Goal: Information Seeking & Learning: Learn about a topic

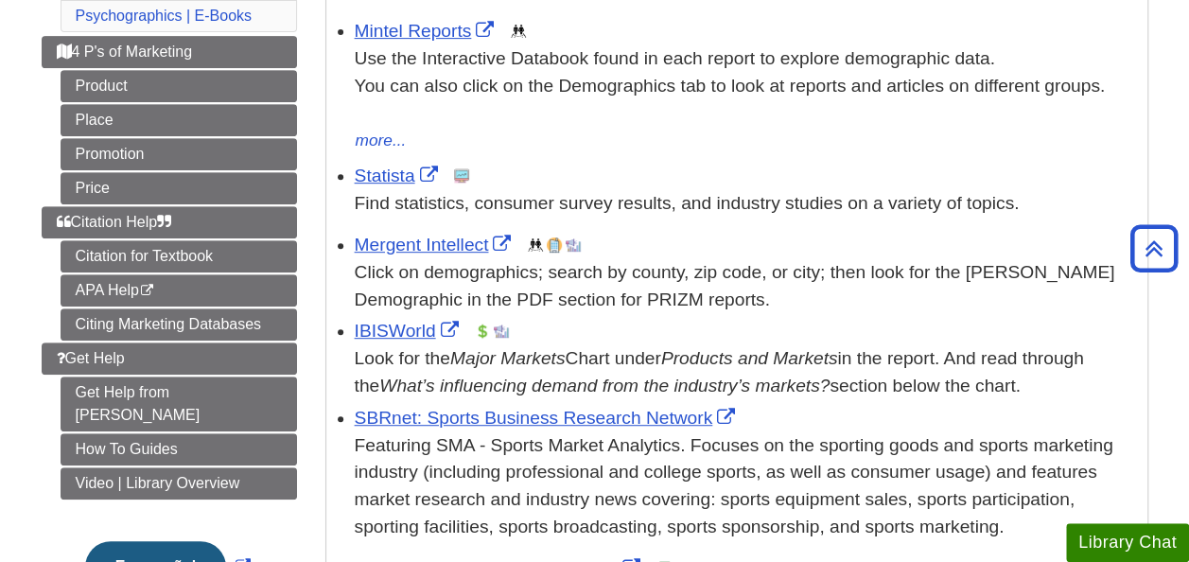
scroll to position [387, 0]
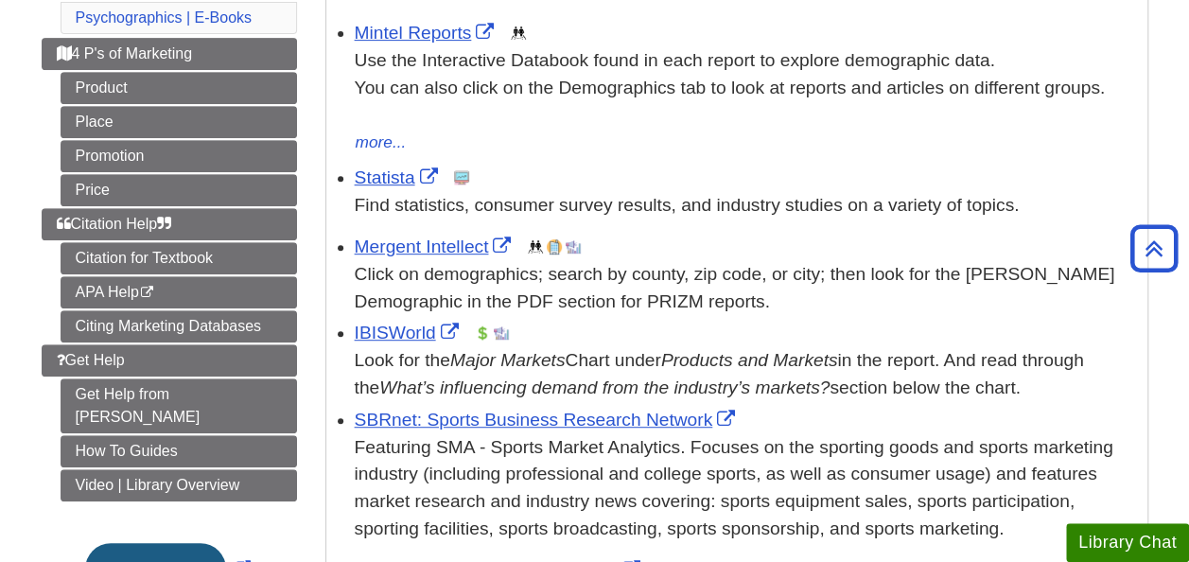
click at [255, 301] on ul "Citation for Textbook APA Help This link opens in a new window Citing Marketing…" at bounding box center [179, 292] width 236 height 100
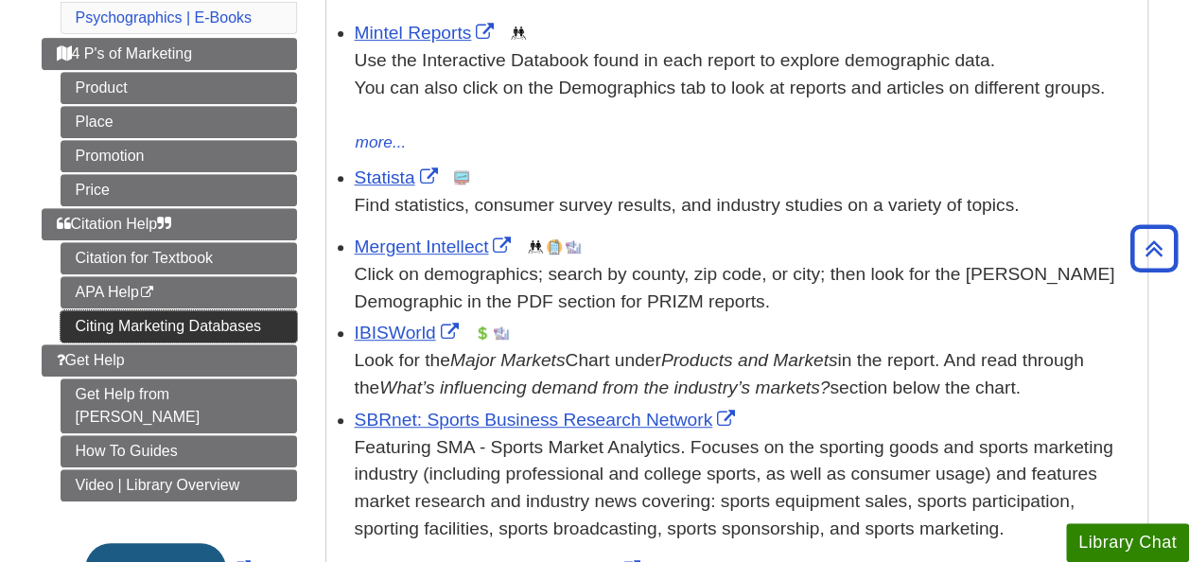
click at [255, 312] on link "Citing Marketing Databases" at bounding box center [179, 326] width 236 height 32
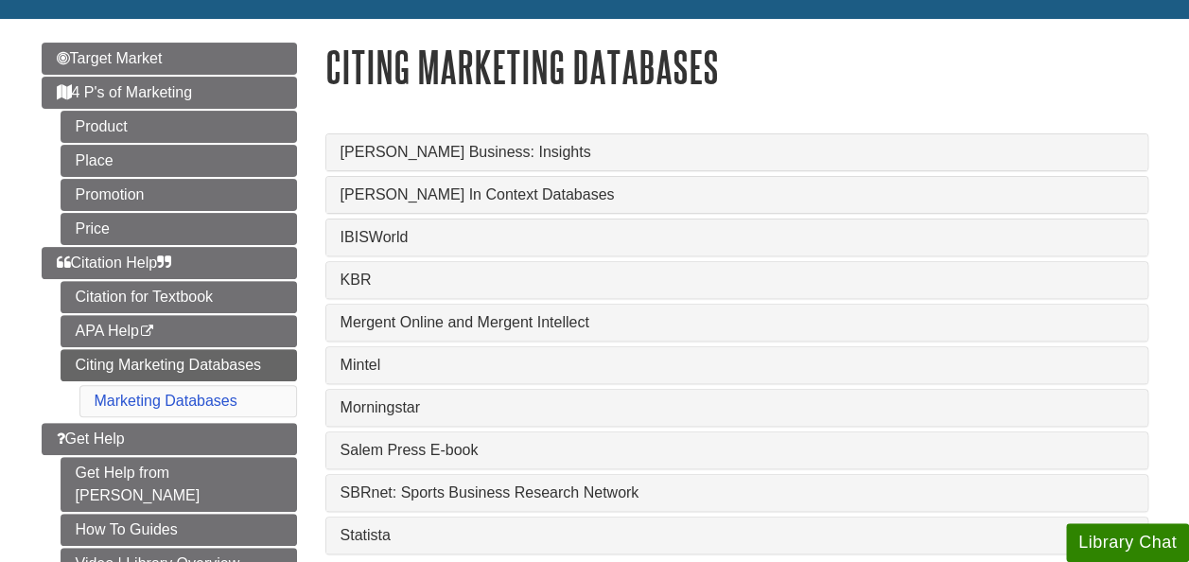
scroll to position [195, 0]
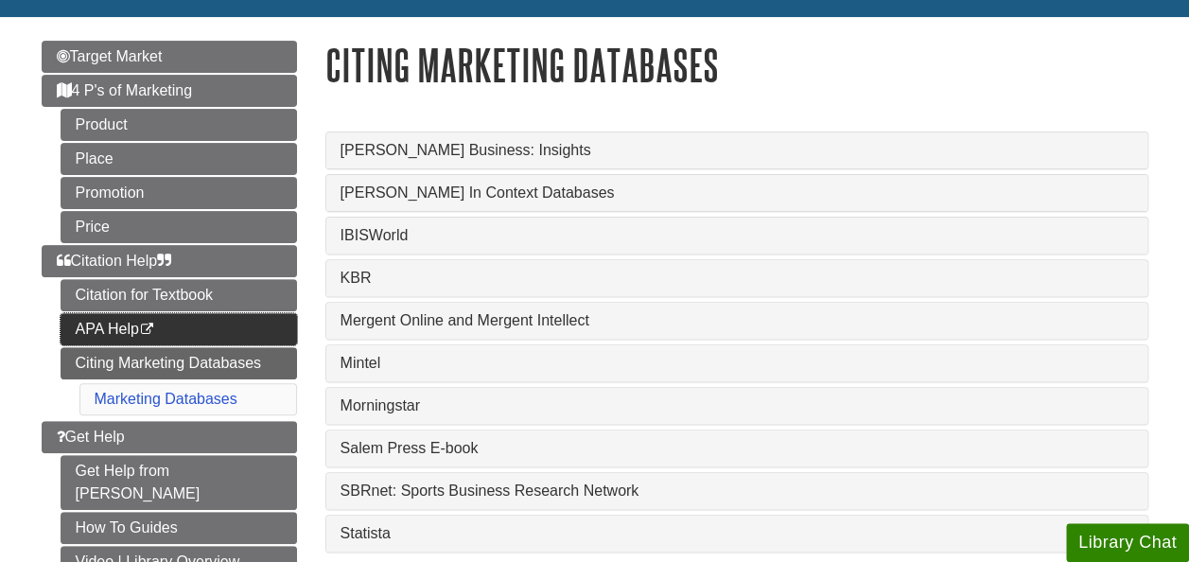
click at [209, 313] on link "APA Help This link opens in a new window" at bounding box center [179, 329] width 236 height 32
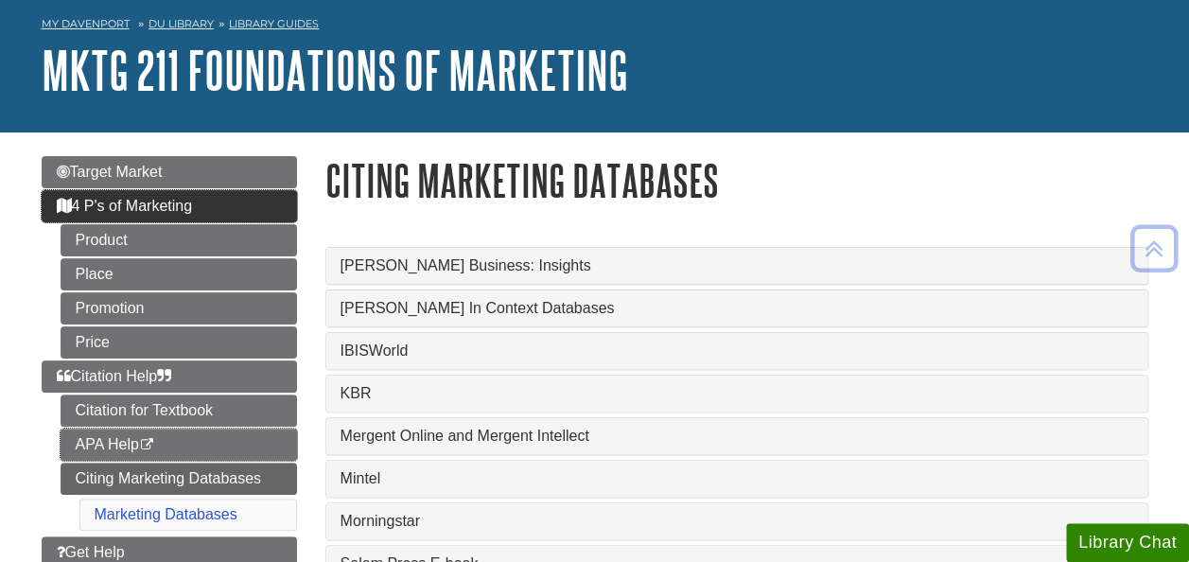
scroll to position [79, 0]
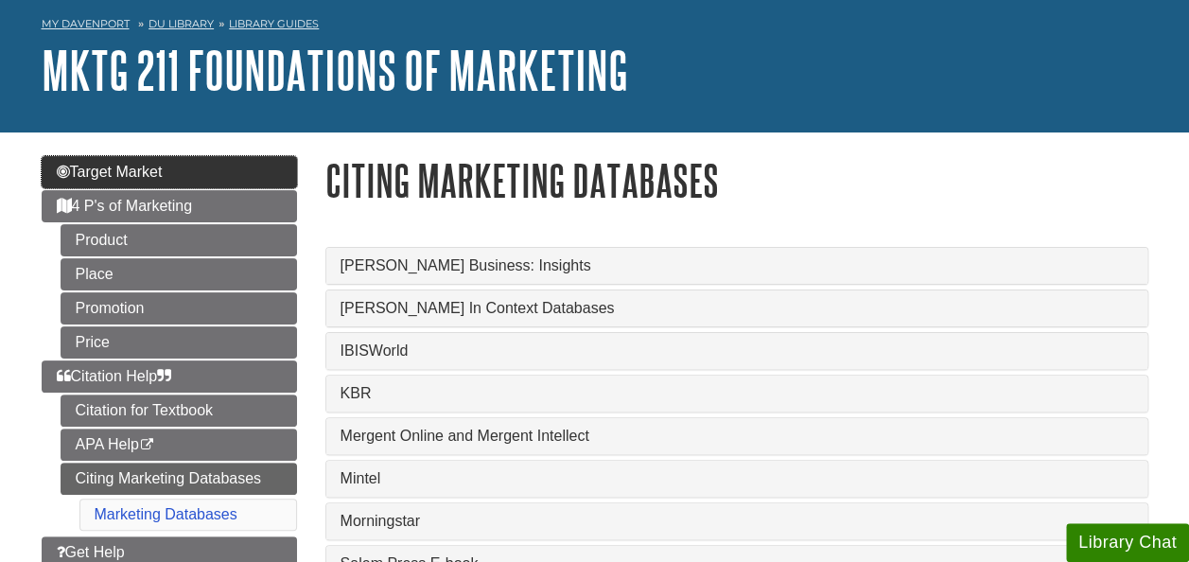
click at [228, 161] on link "Target Market" at bounding box center [169, 172] width 255 height 32
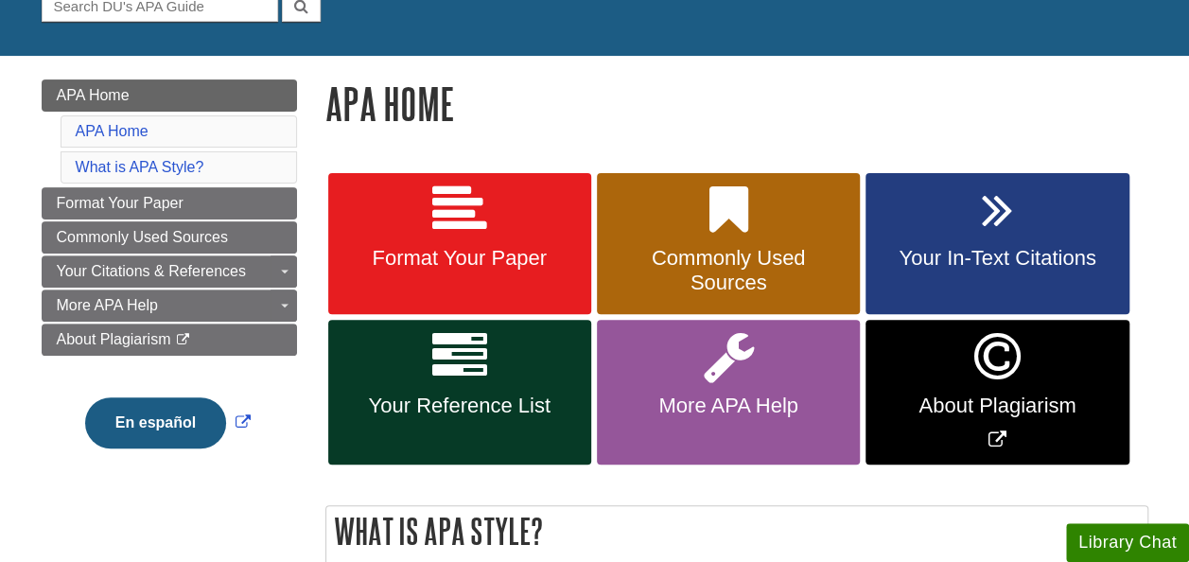
scroll to position [204, 0]
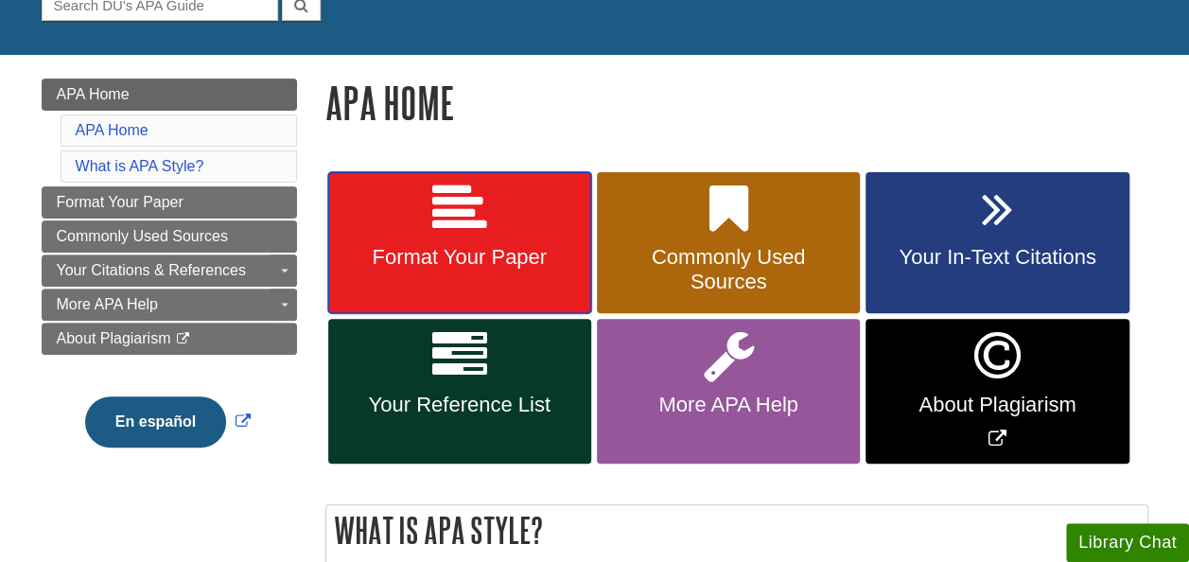
click at [469, 196] on icon at bounding box center [459, 209] width 55 height 55
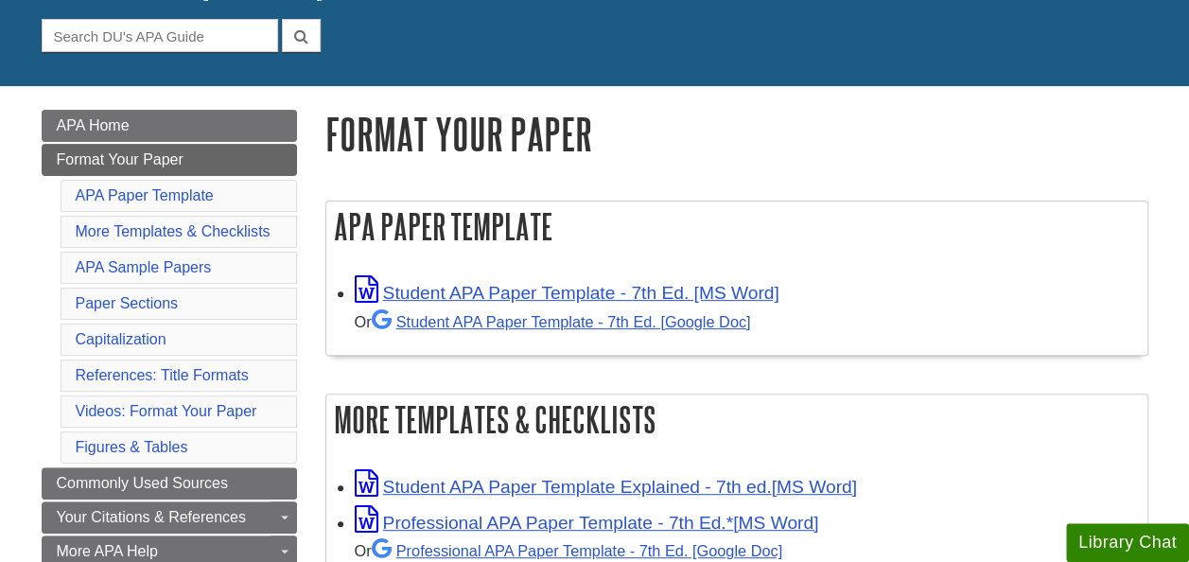
scroll to position [187, 0]
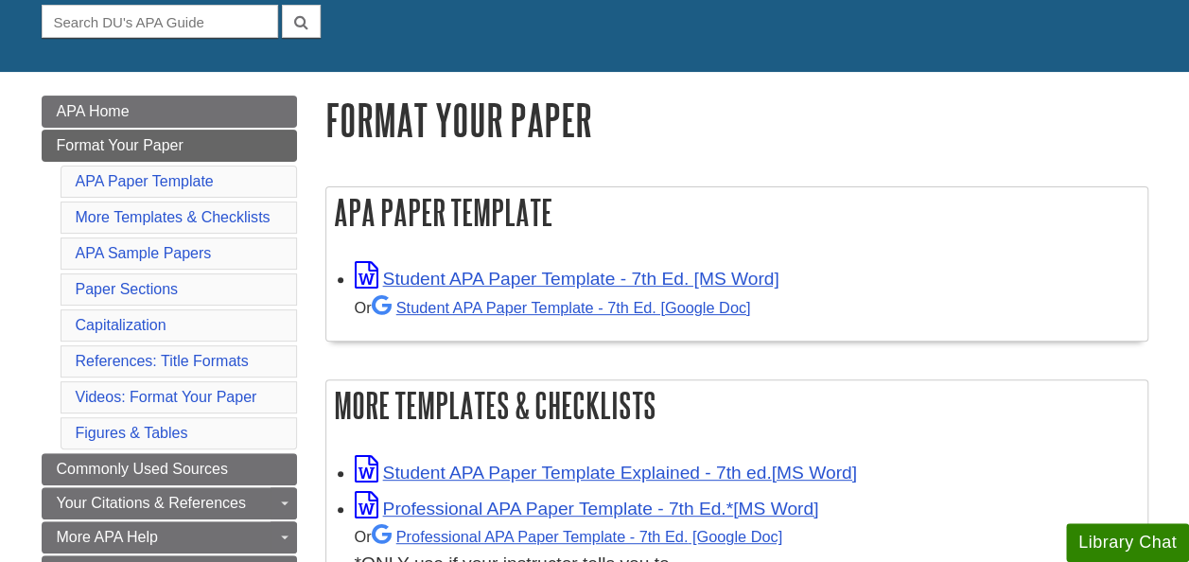
click at [535, 269] on div "Student APA Paper Template - 7th Ed. [MS Word] Or Student APA Paper Template - …" at bounding box center [746, 292] width 783 height 60
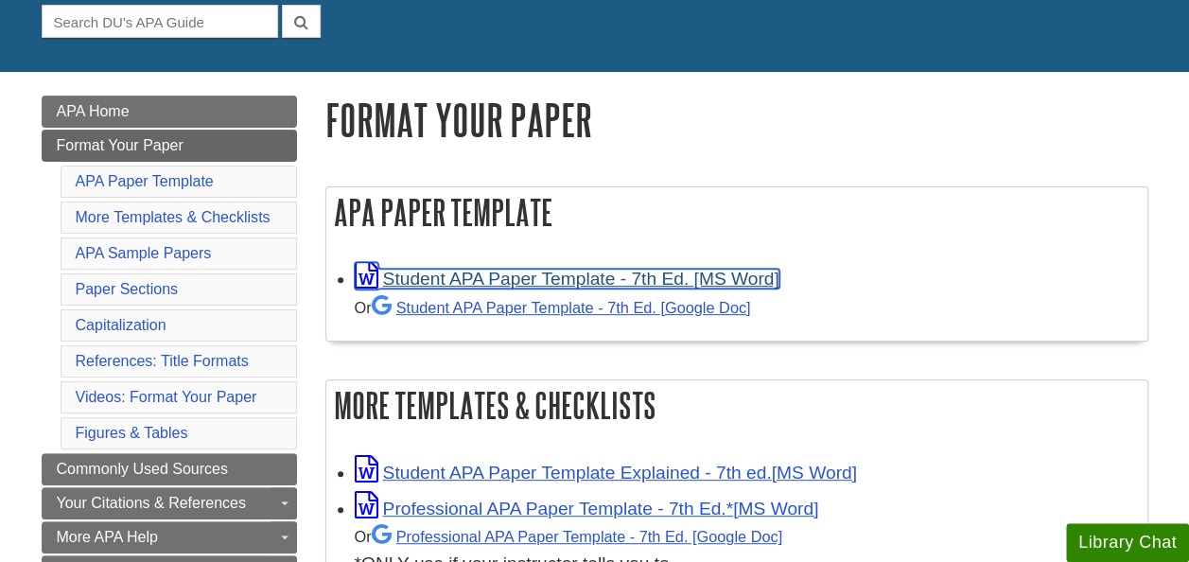
click at [536, 282] on link "Student APA Paper Template - 7th Ed. [MS Word]" at bounding box center [567, 279] width 425 height 20
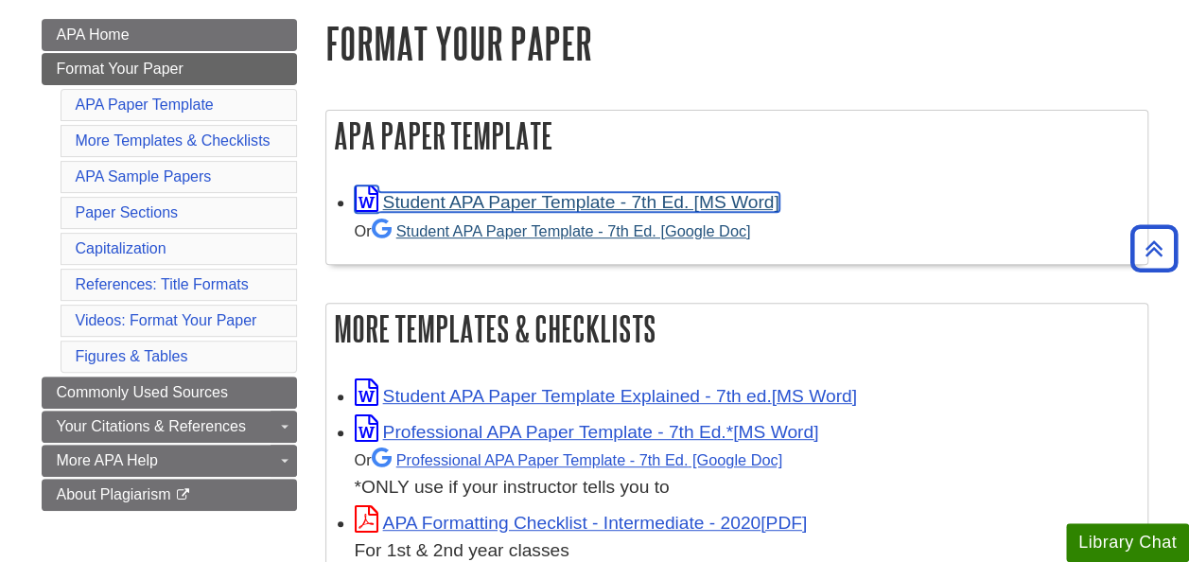
scroll to position [265, 0]
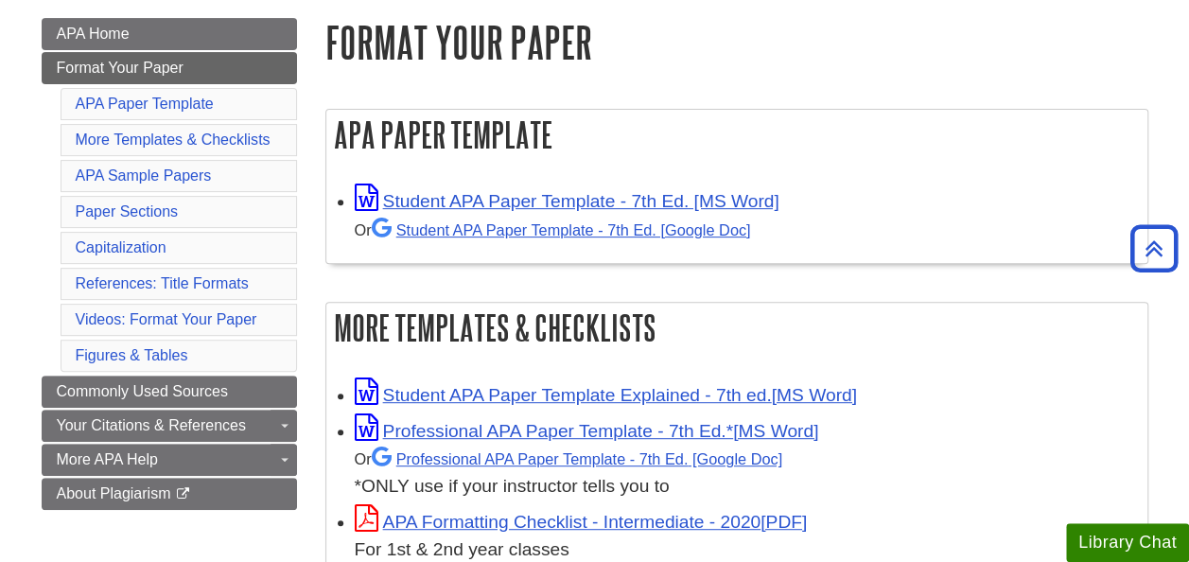
click at [955, 151] on h2 "APA Paper Template" at bounding box center [736, 135] width 821 height 50
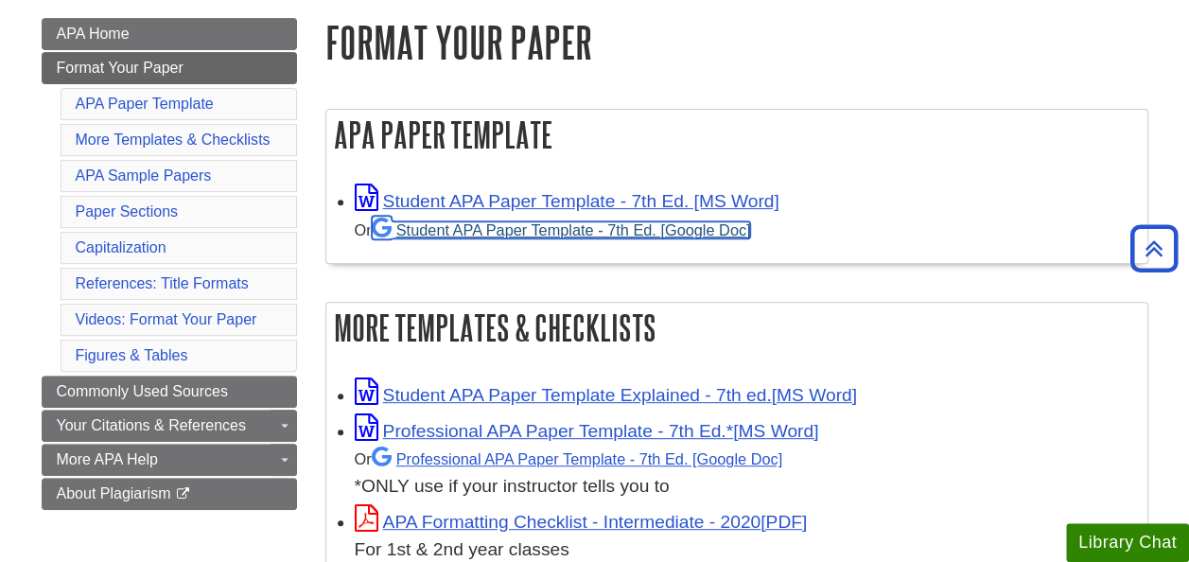
click at [681, 236] on link "Student APA Paper Template - 7th Ed. [Google Doc]" at bounding box center [561, 229] width 379 height 17
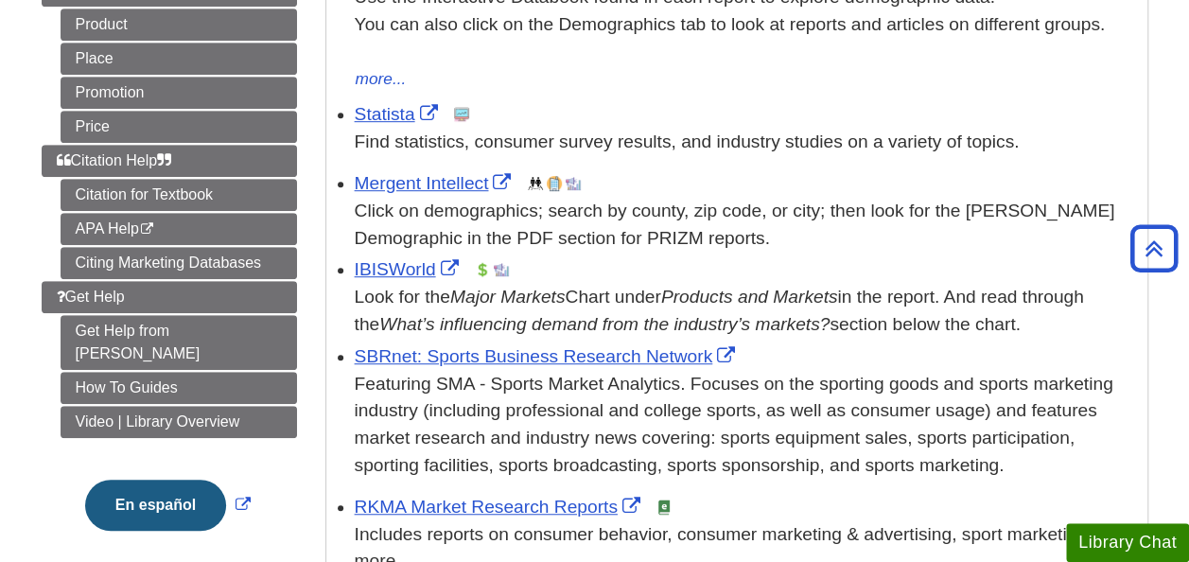
scroll to position [451, 0]
click at [390, 114] on link "Statista" at bounding box center [399, 113] width 88 height 20
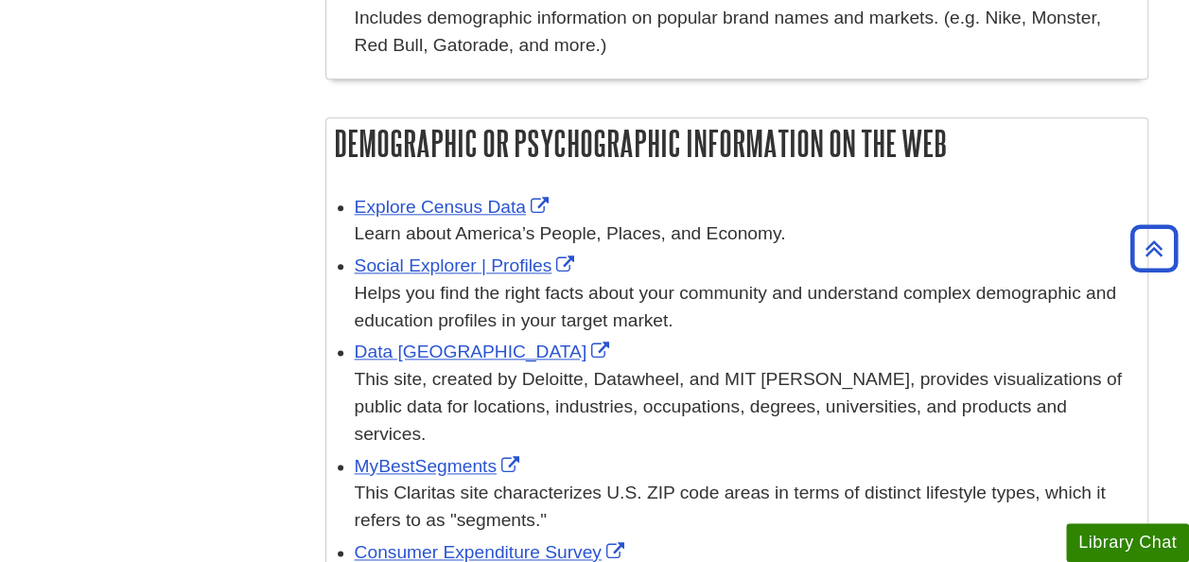
scroll to position [1055, 0]
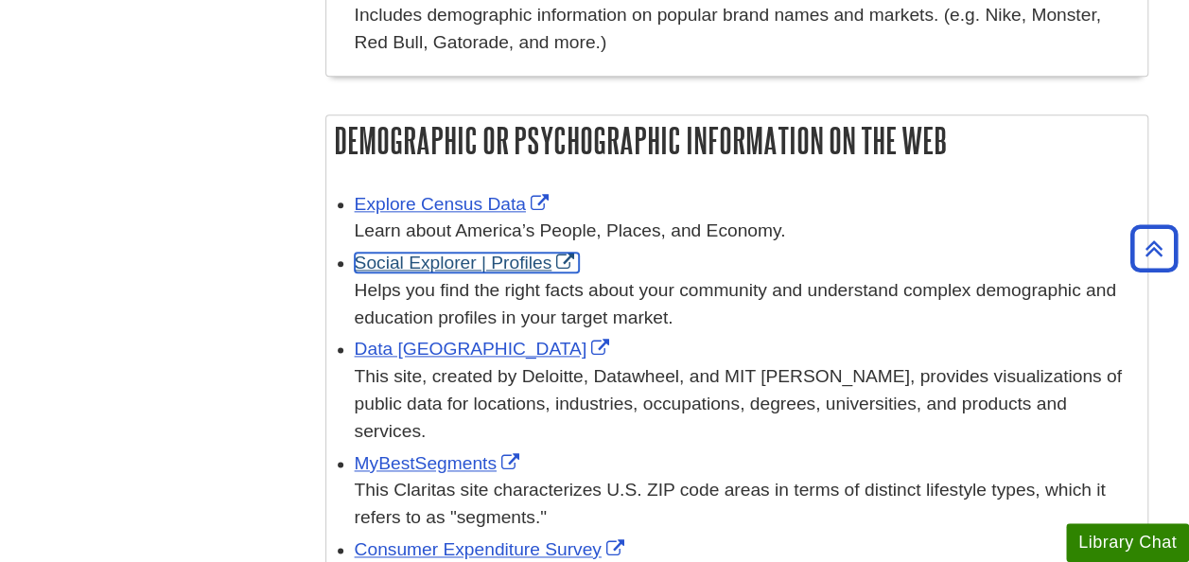
click at [418, 268] on link "Social Explorer | Profiles" at bounding box center [467, 263] width 225 height 20
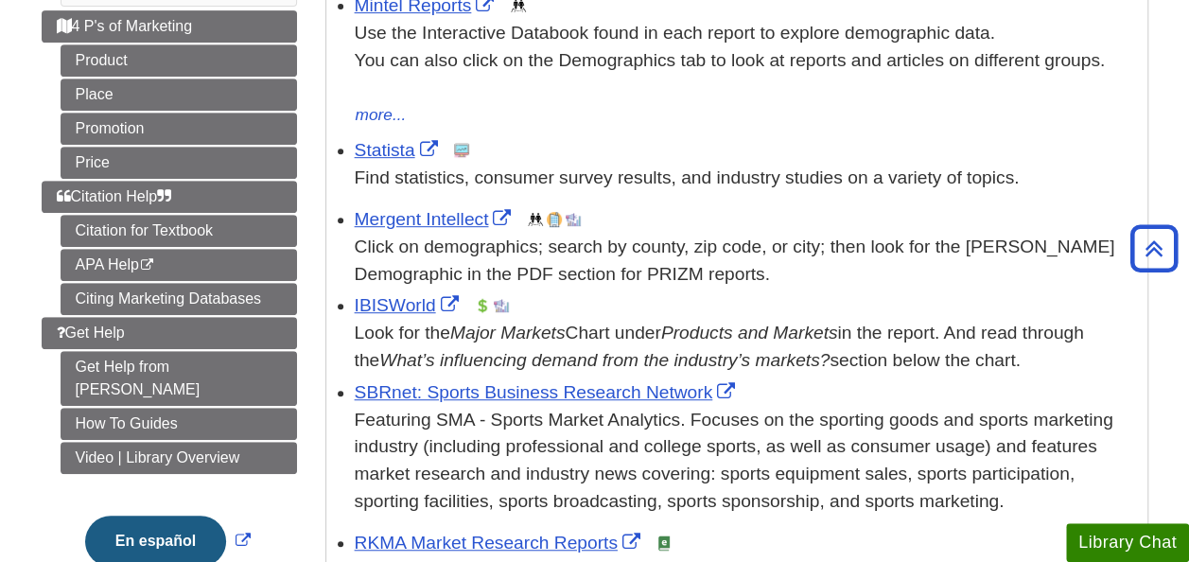
scroll to position [415, 0]
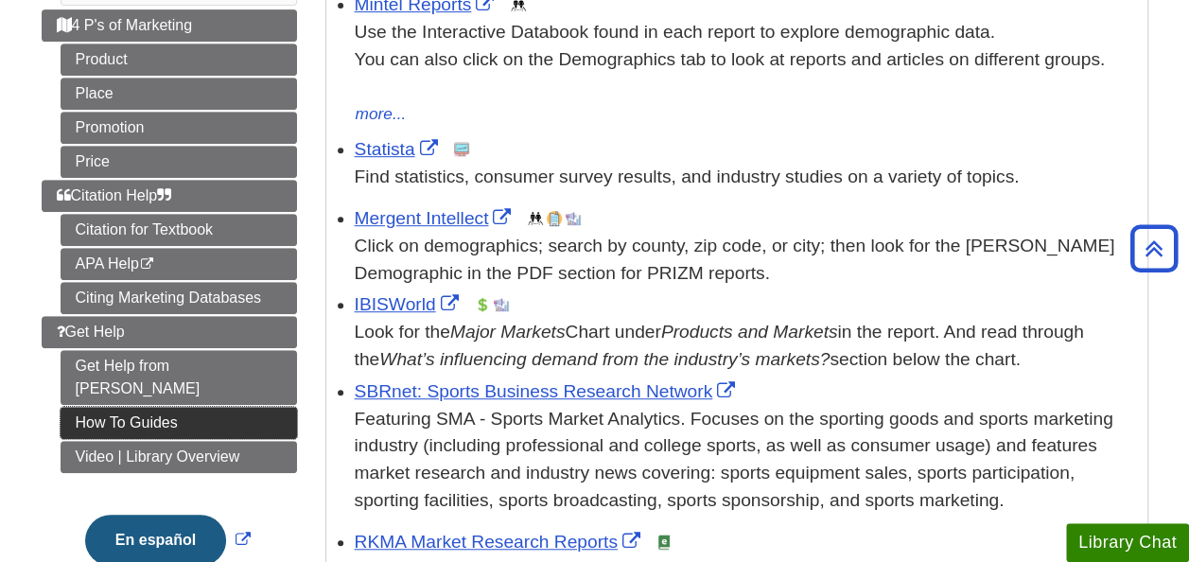
click at [238, 407] on link "How To Guides" at bounding box center [179, 423] width 236 height 32
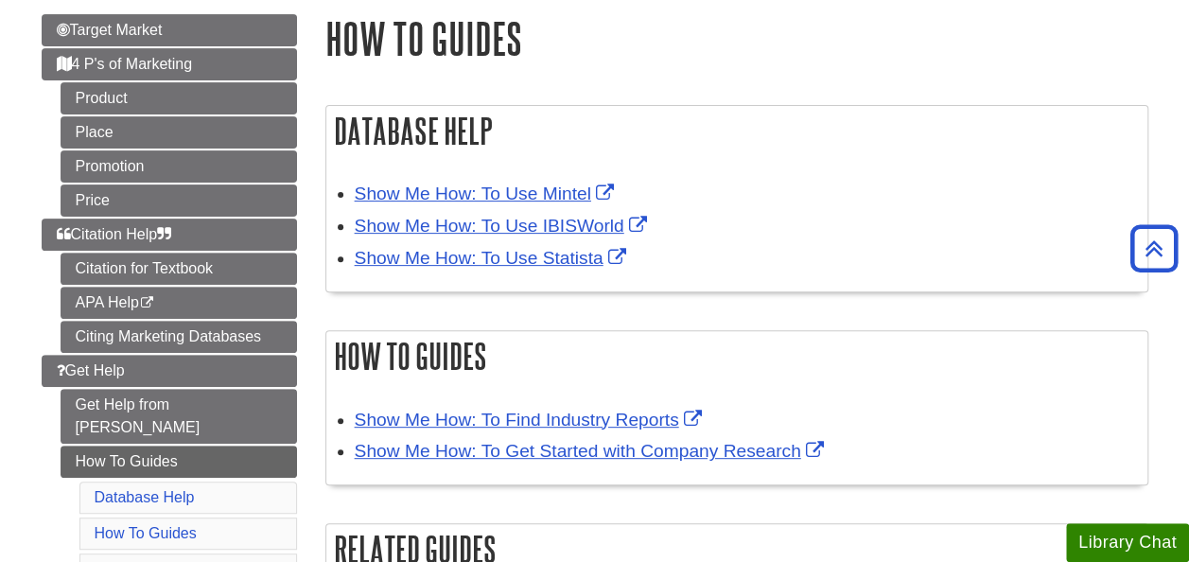
scroll to position [220, 0]
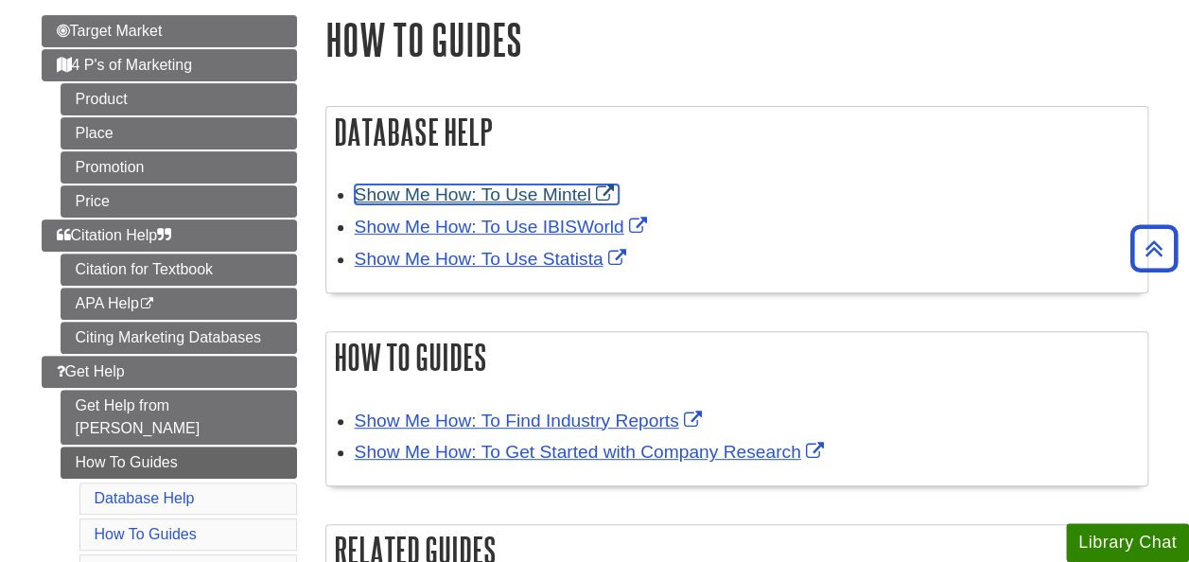
click at [441, 188] on link "Show Me How: To Use Mintel" at bounding box center [487, 194] width 264 height 20
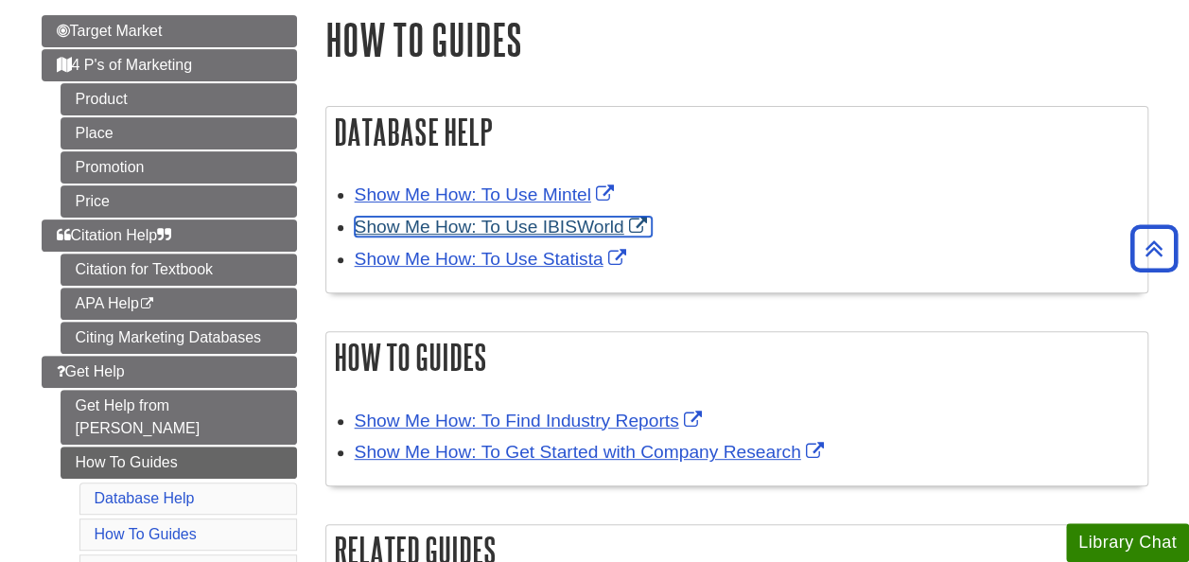
click at [509, 235] on link "Show Me How: To Use IBISWorld" at bounding box center [503, 227] width 297 height 20
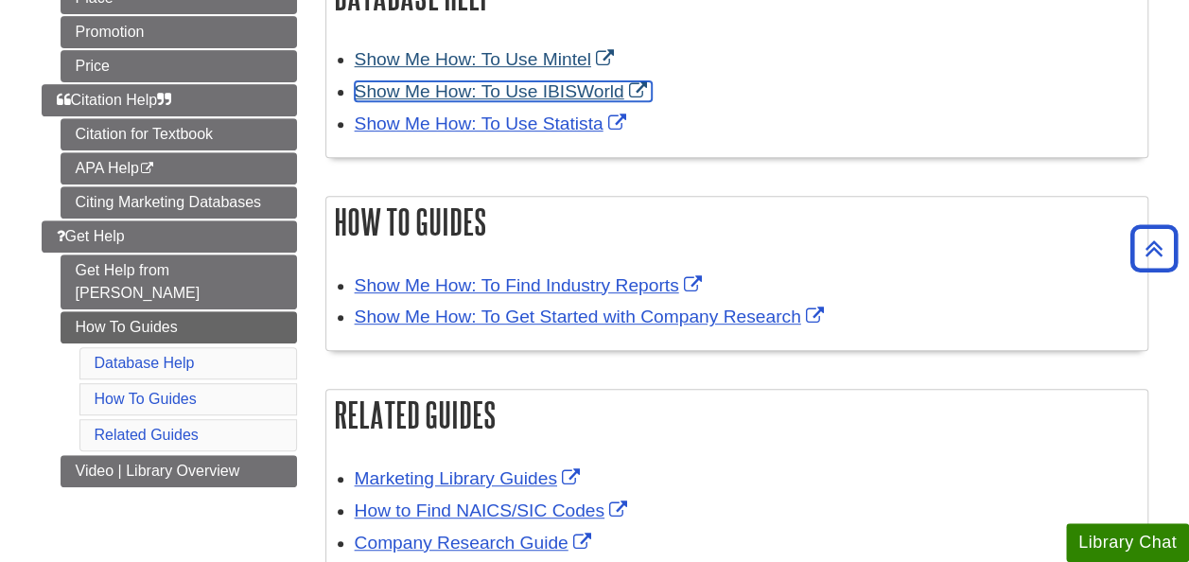
scroll to position [355, 0]
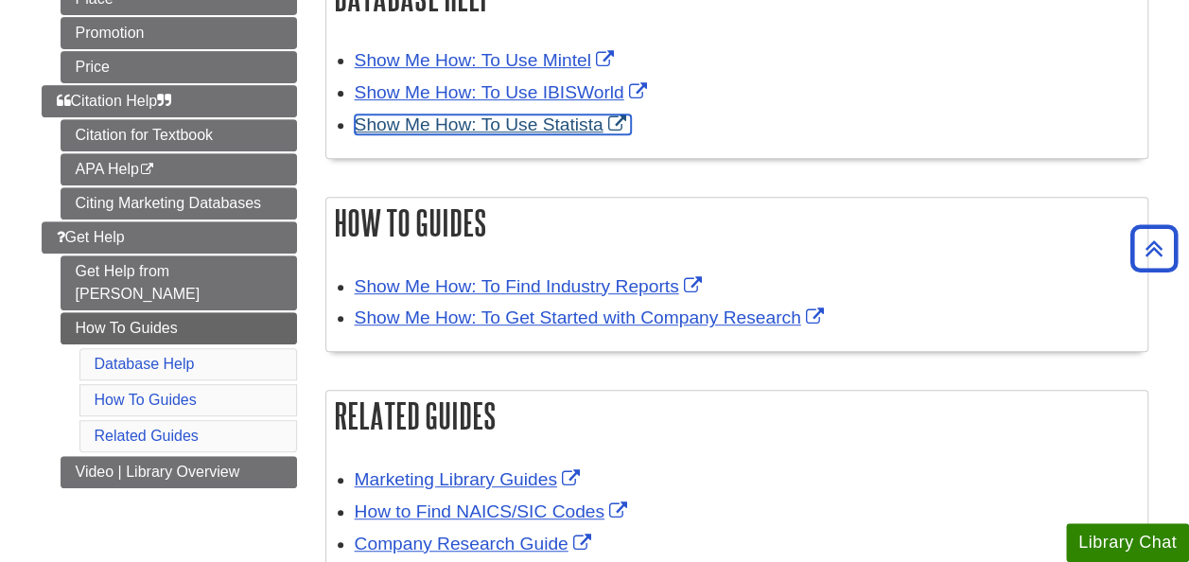
click at [564, 116] on link "Show Me How: To Use Statista" at bounding box center [493, 124] width 276 height 20
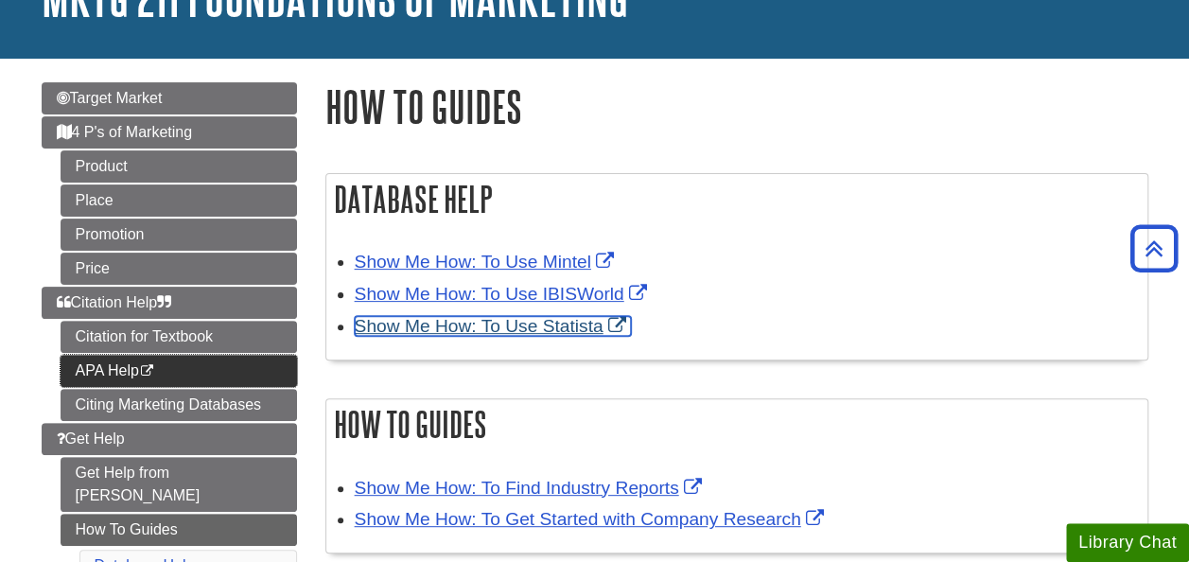
scroll to position [150, 0]
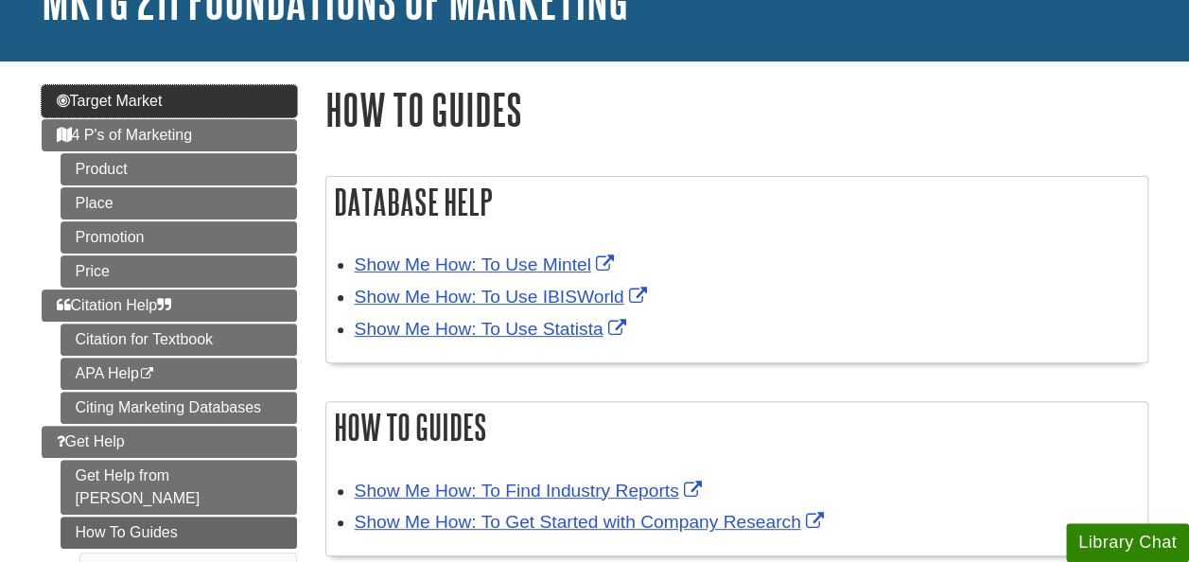
click at [256, 106] on link "Target Market" at bounding box center [169, 101] width 255 height 32
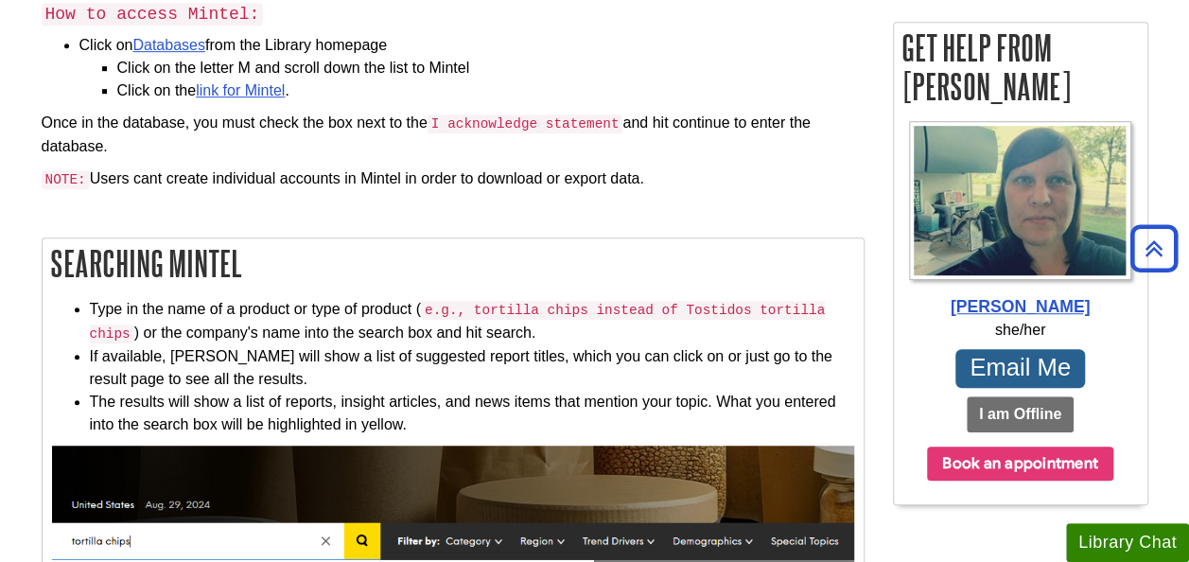
scroll to position [495, 0]
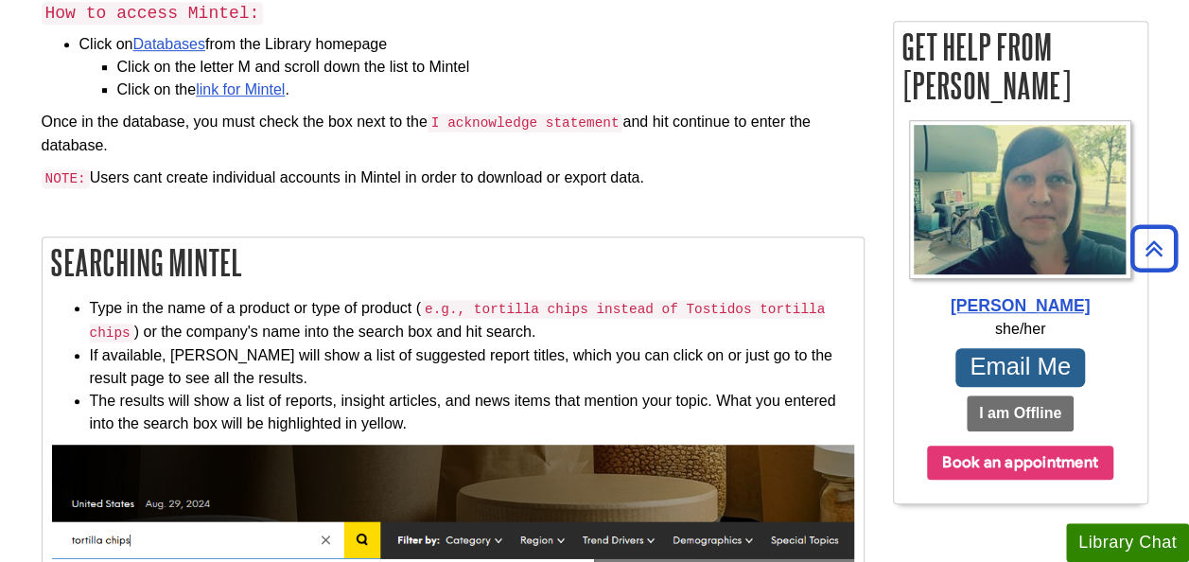
click at [255, 78] on li "Click on the link for Mintel ." at bounding box center [490, 89] width 747 height 23
click at [266, 97] on li "Click on the link for Mintel ." at bounding box center [490, 89] width 747 height 23
click at [265, 85] on link "link for Mintel" at bounding box center [240, 89] width 89 height 16
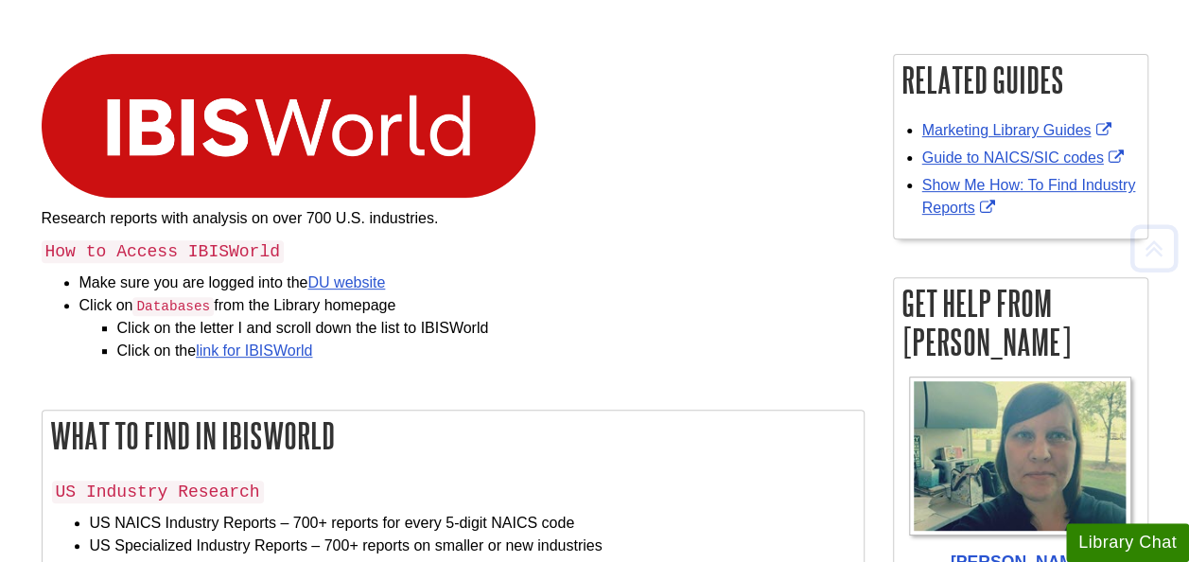
scroll to position [240, 0]
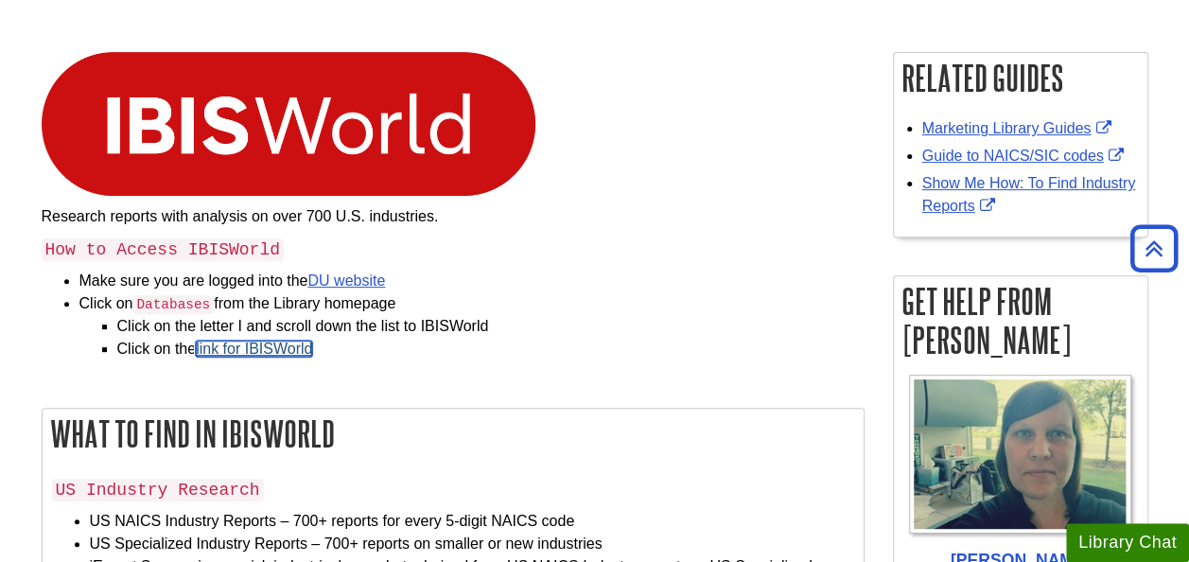
click at [282, 354] on link "link for IBISWorld" at bounding box center [254, 348] width 116 height 16
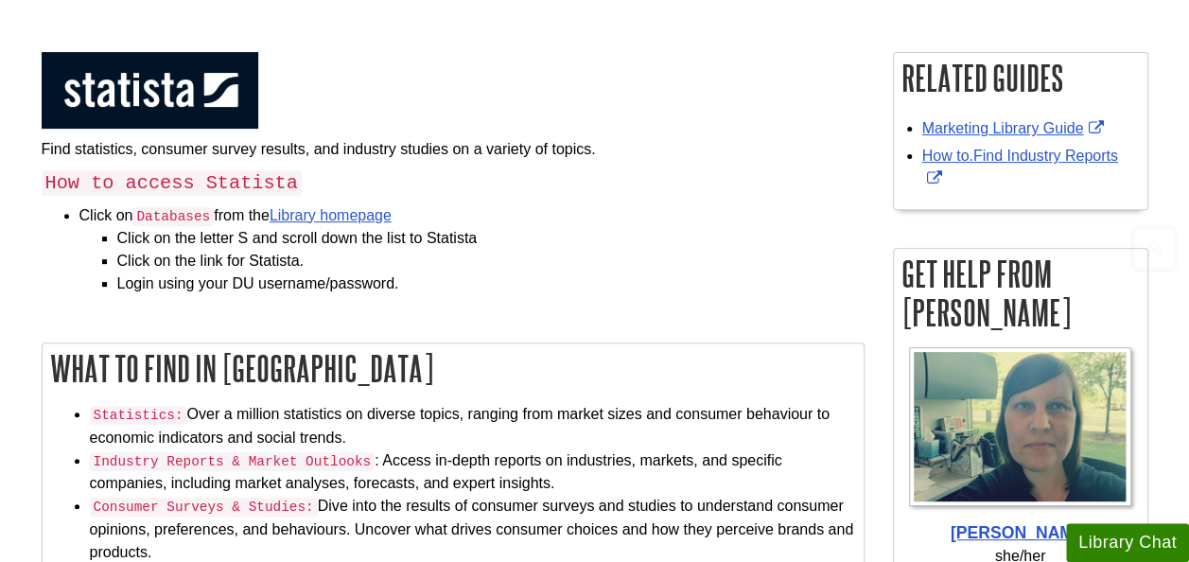
scroll to position [327, 0]
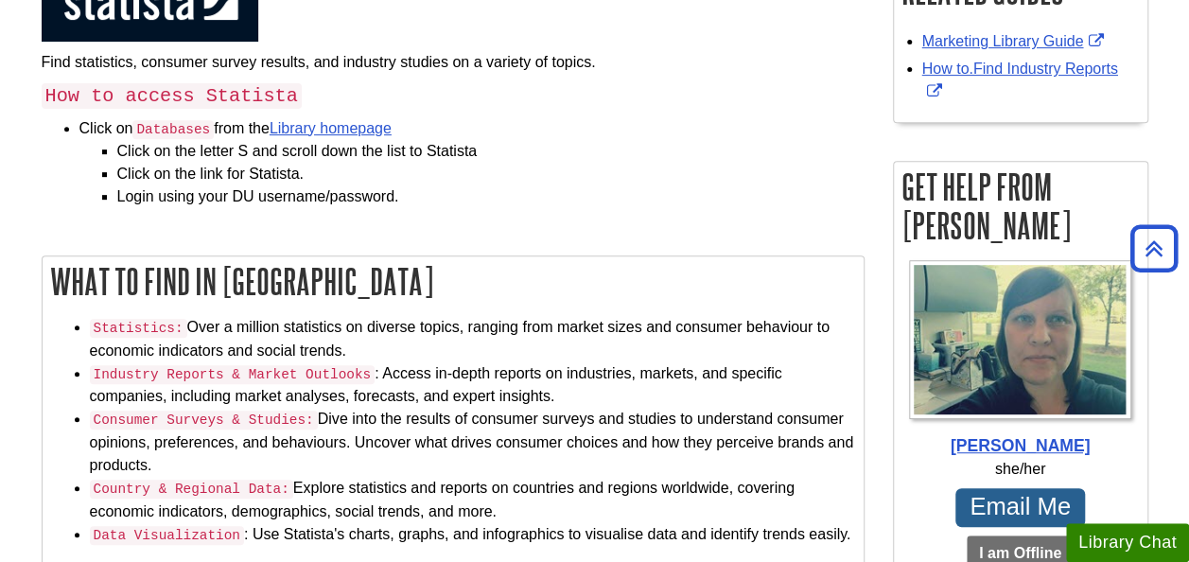
click at [177, 125] on code "Databases" at bounding box center [172, 129] width 81 height 19
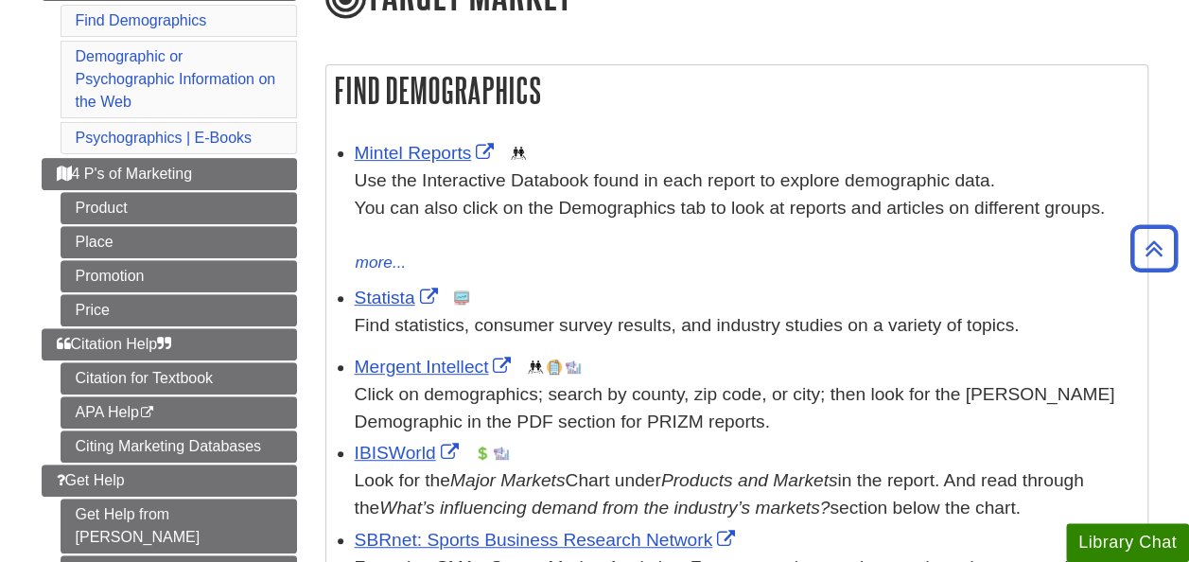
scroll to position [268, 0]
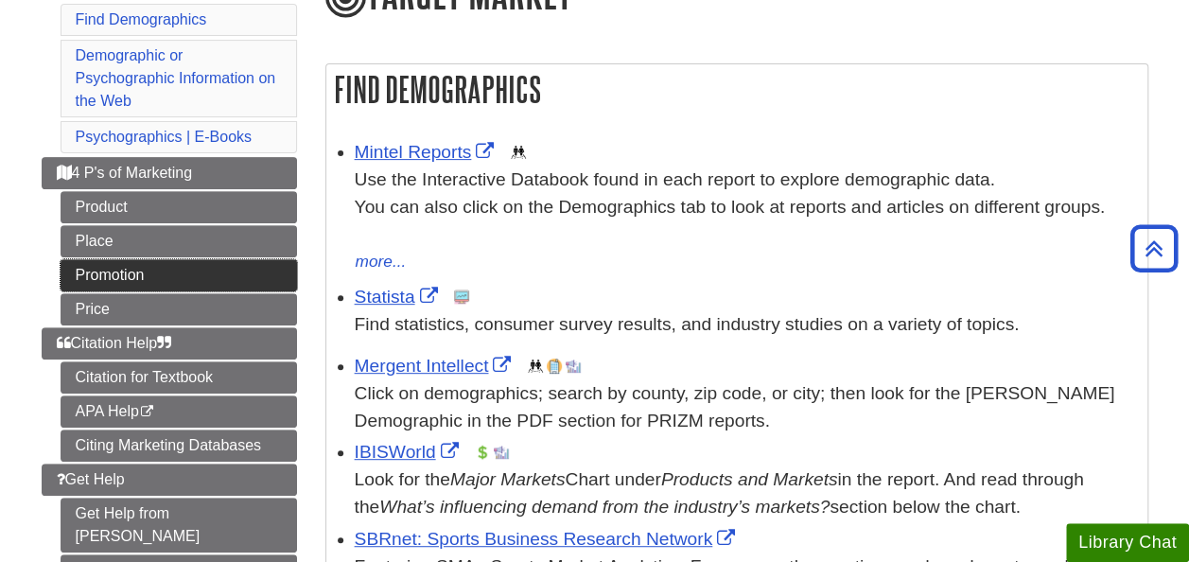
drag, startPoint x: 507, startPoint y: 305, endPoint x: 264, endPoint y: 259, distance: 247.3
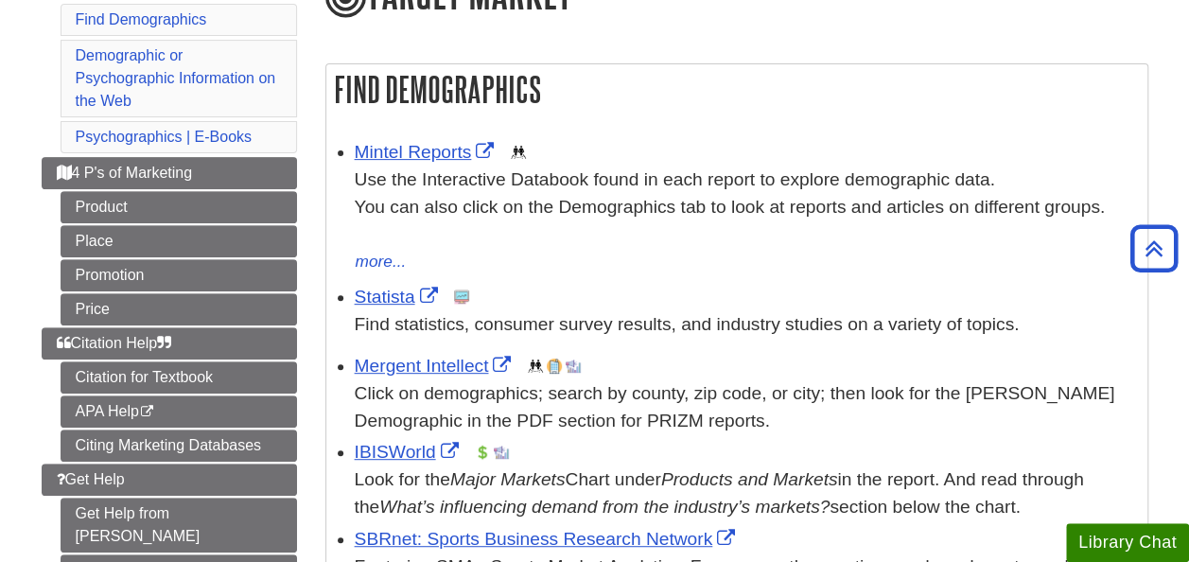
click at [636, 282] on li "Statista This link opens in a new window Find statistics, consumer survey resul…" at bounding box center [746, 309] width 783 height 60
click at [189, 208] on link "Product" at bounding box center [179, 207] width 236 height 32
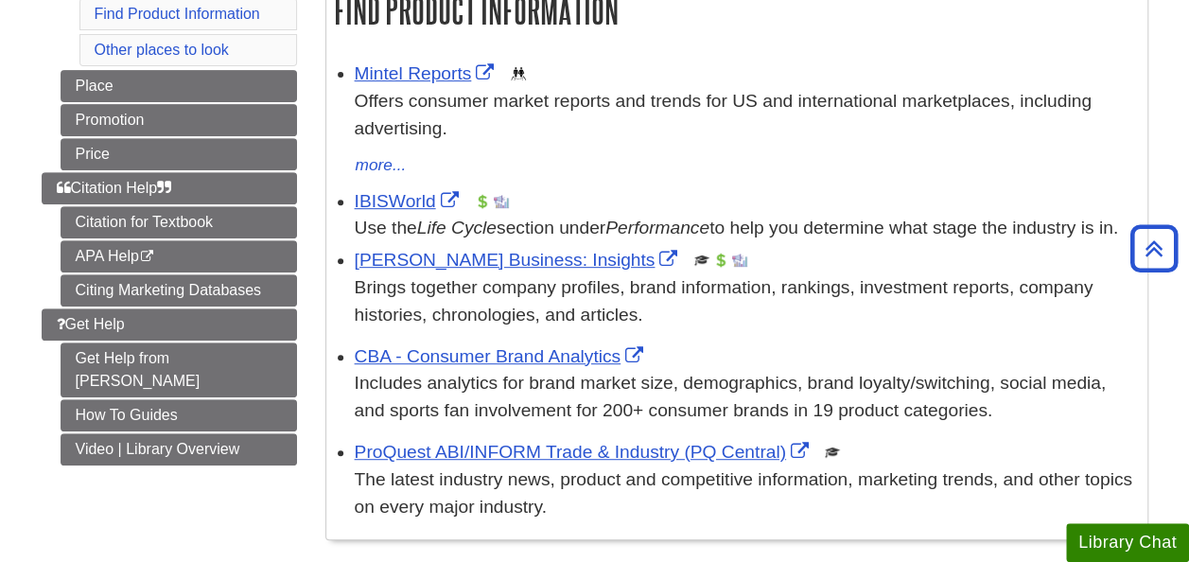
scroll to position [342, 0]
click at [431, 75] on link "Mintel Reports" at bounding box center [427, 72] width 145 height 20
click at [405, 191] on link "IBISWorld" at bounding box center [409, 200] width 109 height 20
